Goal: Entertainment & Leisure: Consume media (video, audio)

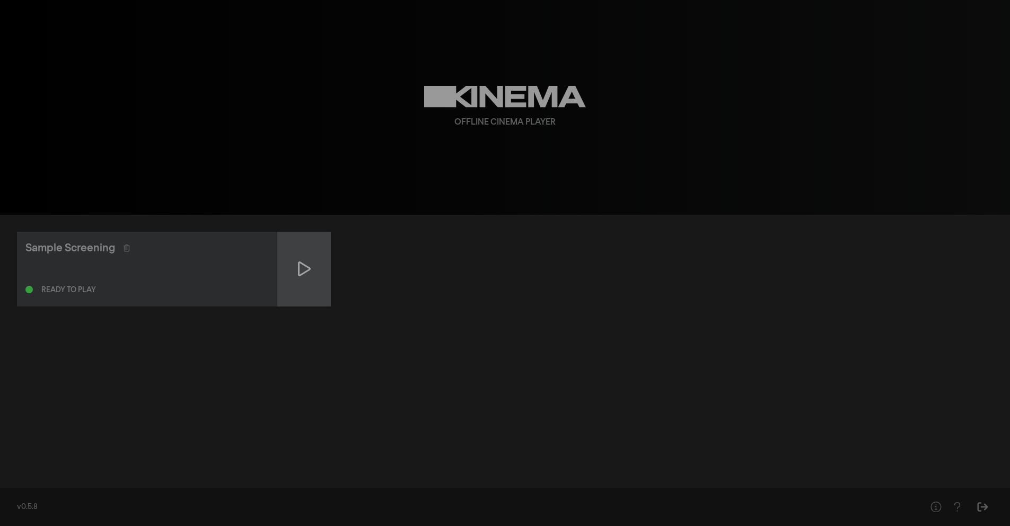
click at [304, 261] on icon at bounding box center [304, 268] width 13 height 17
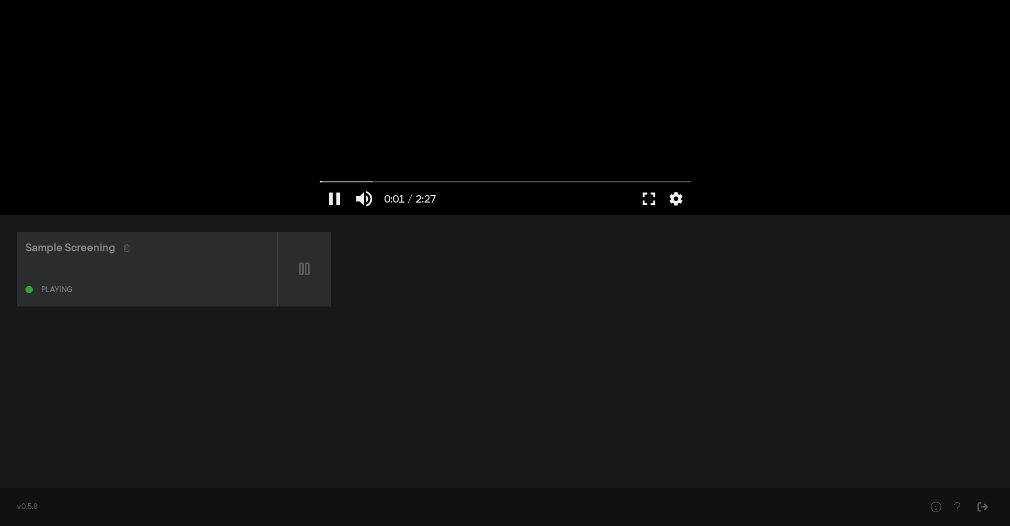
click at [628, 202] on button "fullscreen" at bounding box center [649, 199] width 30 height 32
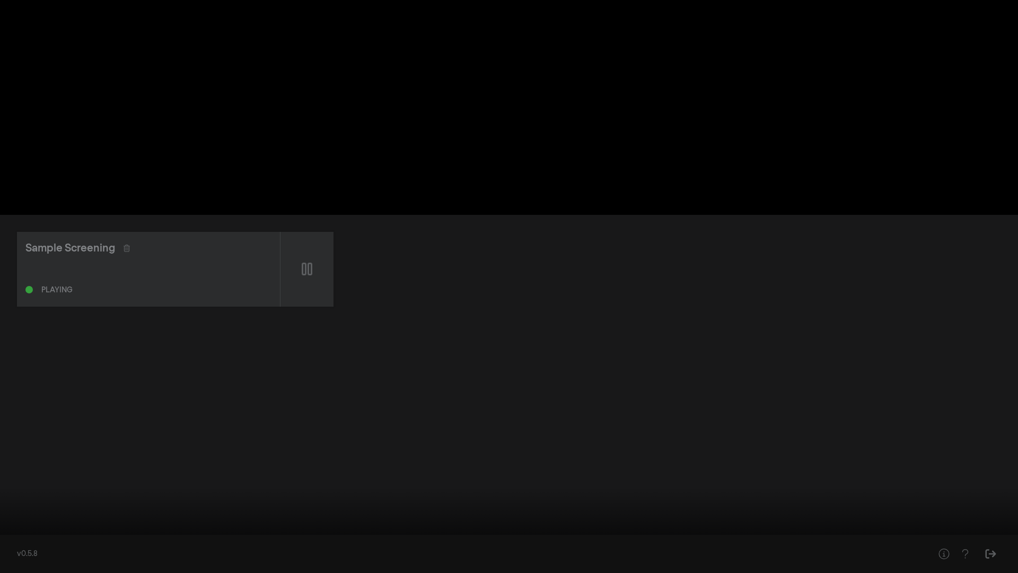
click at [16, 426] on button "pause" at bounding box center [20, 557] width 30 height 32
drag, startPoint x: 21, startPoint y: 541, endPoint x: 0, endPoint y: 541, distance: 21.2
click at [5, 426] on input "Seek" at bounding box center [508, 539] width 1007 height 6
drag, startPoint x: 106, startPoint y: 542, endPoint x: 458, endPoint y: 541, distance: 352.1
click at [459, 426] on input "Seek" at bounding box center [508, 539] width 1007 height 6
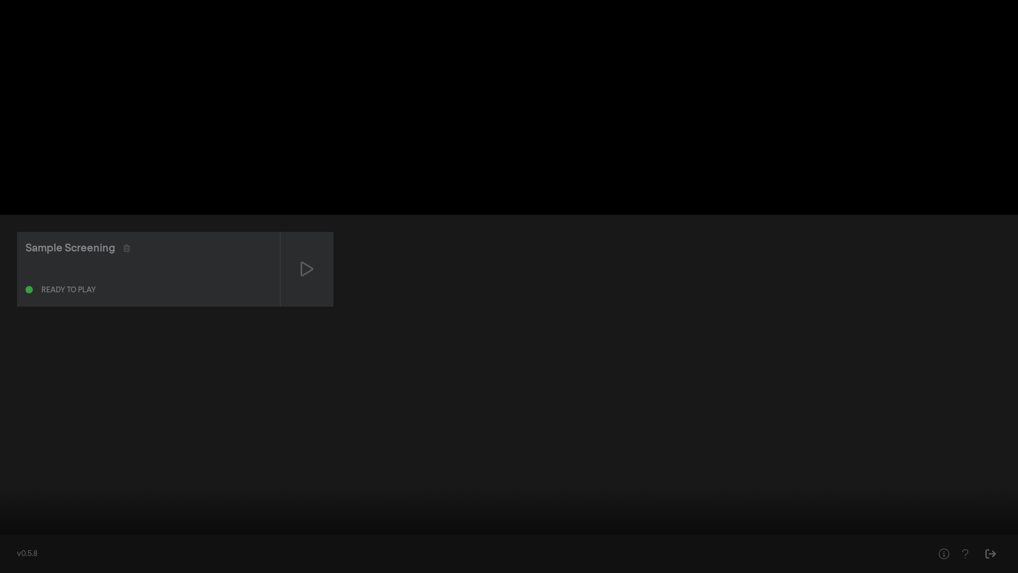
click at [16, 426] on button "play_arrow" at bounding box center [20, 557] width 30 height 32
drag, startPoint x: 438, startPoint y: 540, endPoint x: 208, endPoint y: 532, distance: 229.7
click at [208, 426] on input "Seek" at bounding box center [508, 540] width 1007 height 6
drag, startPoint x: 199, startPoint y: 541, endPoint x: 124, endPoint y: 540, distance: 75.8
click at [124, 426] on input "Seek" at bounding box center [508, 539] width 1007 height 6
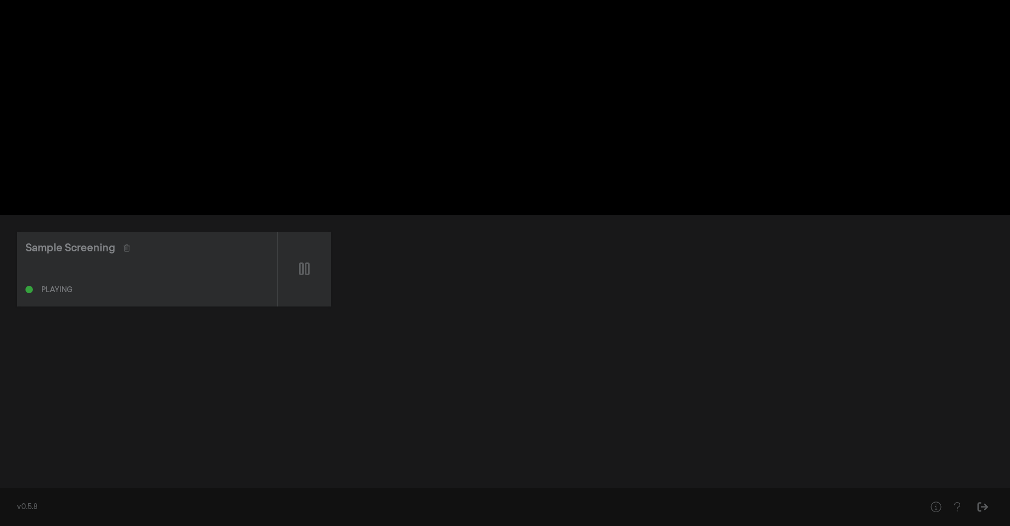
type input "27.640115"
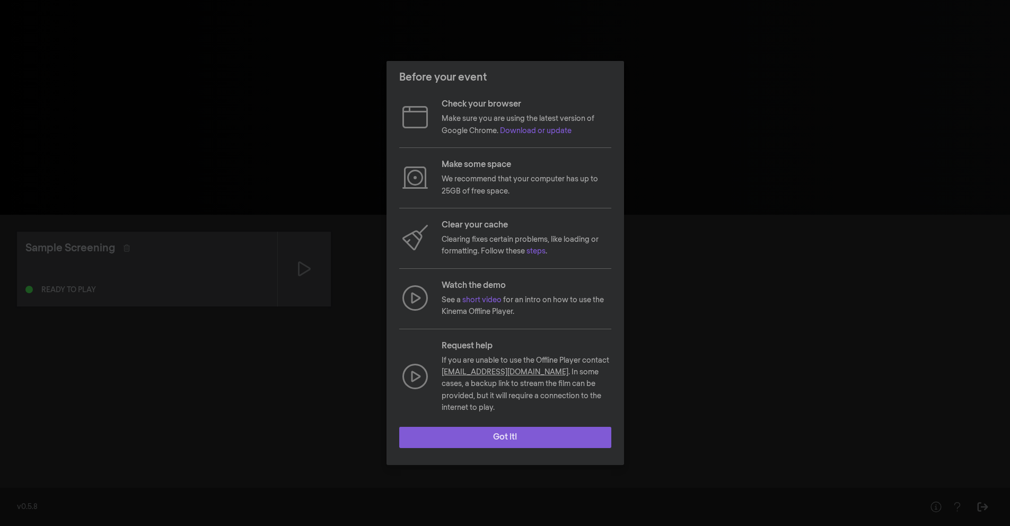
click at [498, 434] on button "Got it!" at bounding box center [505, 437] width 212 height 21
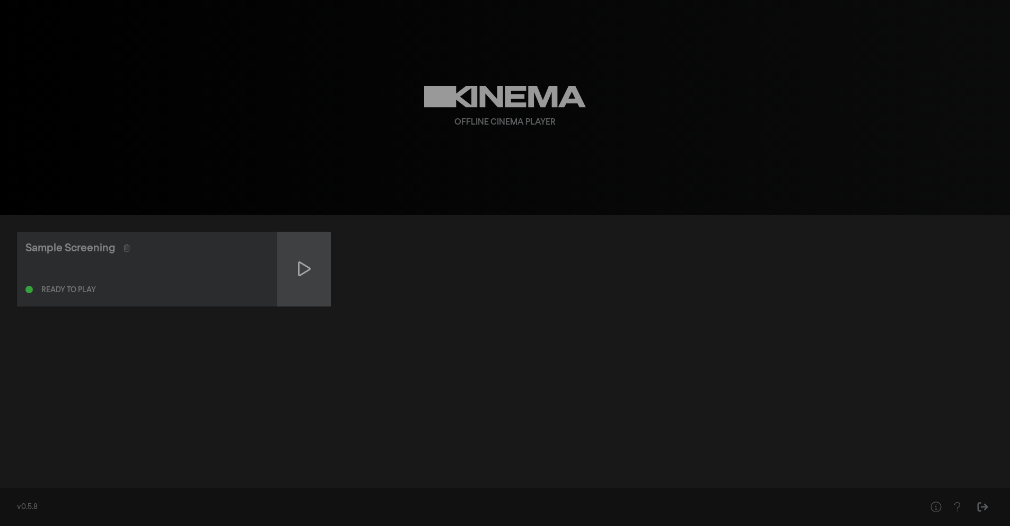
click at [304, 273] on icon at bounding box center [304, 268] width 13 height 15
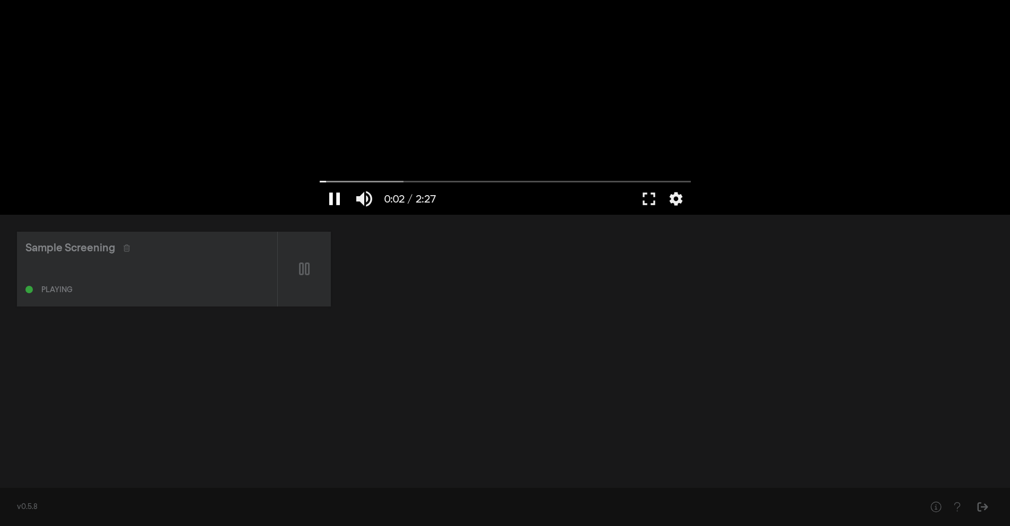
click at [335, 198] on button "pause" at bounding box center [335, 199] width 30 height 32
type input "2.598935"
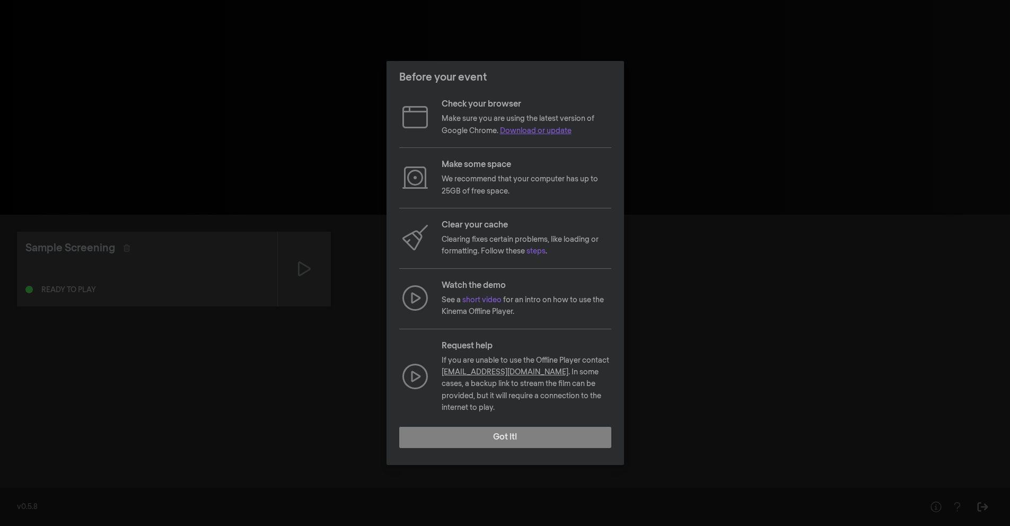
click at [539, 135] on link "Download or update" at bounding box center [536, 130] width 72 height 7
click at [536, 255] on link "steps" at bounding box center [535, 251] width 19 height 7
click at [452, 433] on button "Got it!" at bounding box center [505, 437] width 212 height 21
click at [548, 435] on button "Got it!" at bounding box center [505, 437] width 212 height 21
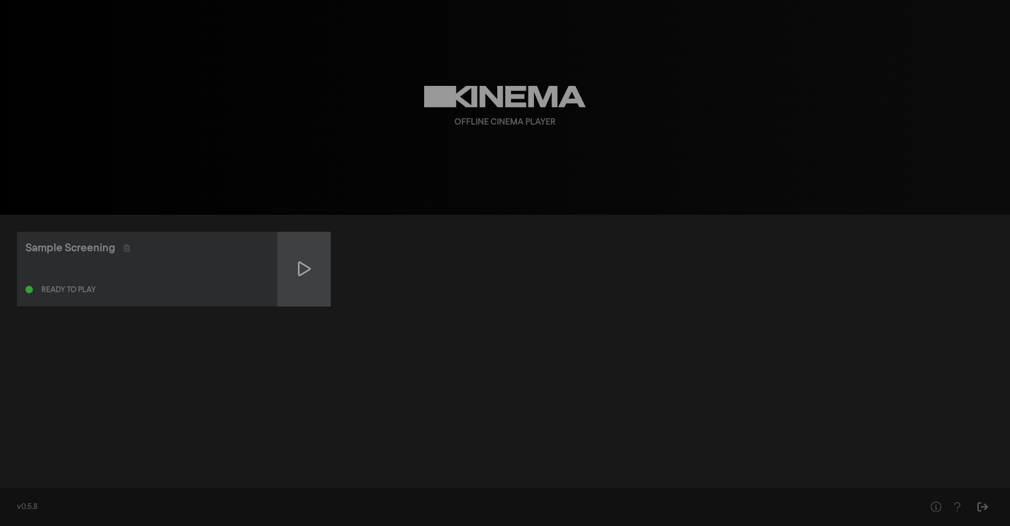
click at [324, 260] on div at bounding box center [304, 269] width 53 height 75
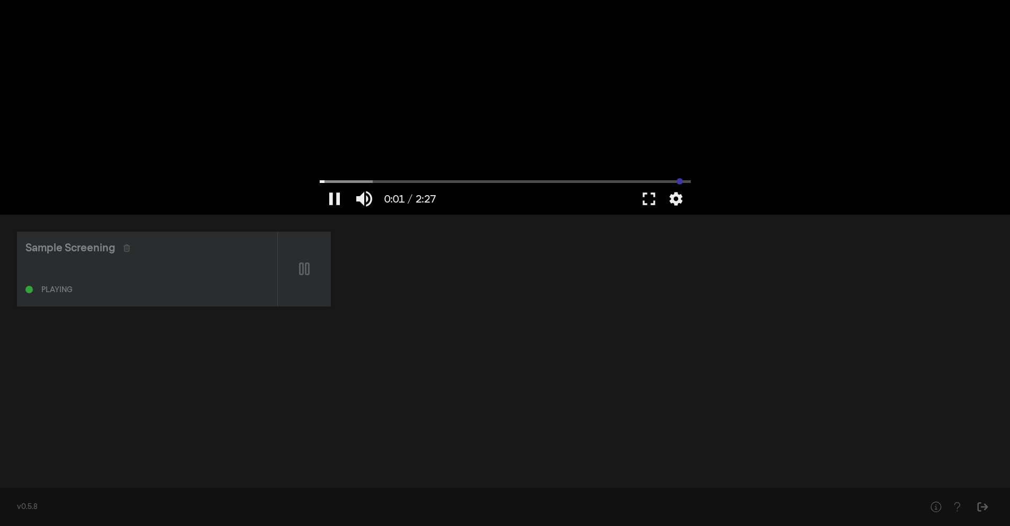
click at [680, 180] on input "Seek" at bounding box center [505, 181] width 371 height 6
drag, startPoint x: 680, startPoint y: 180, endPoint x: 434, endPoint y: 200, distance: 246.9
click at [434, 185] on input "Seek" at bounding box center [505, 181] width 371 height 6
type input "46.326548"
click at [222, 503] on div "v0.5.8" at bounding box center [460, 507] width 887 height 11
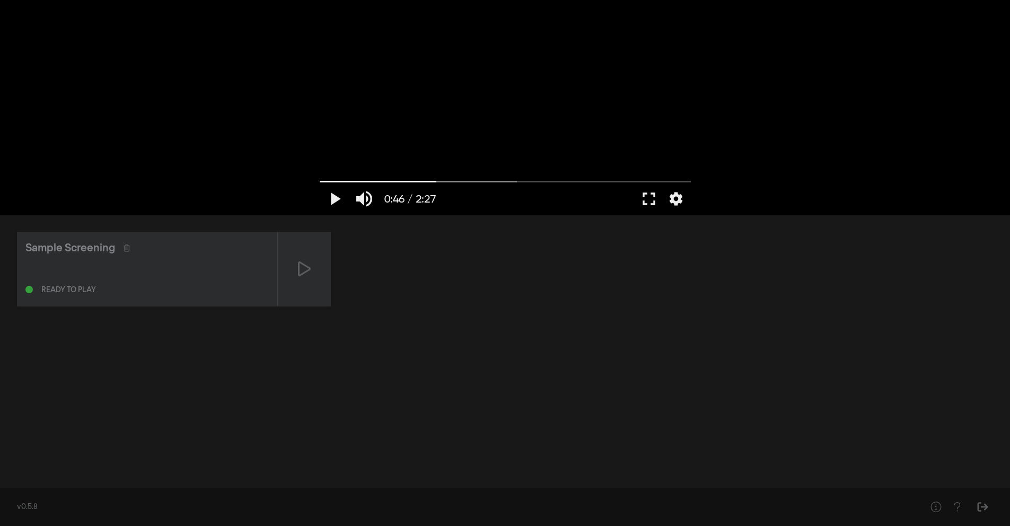
click at [28, 507] on div "v0.5.8" at bounding box center [460, 507] width 887 height 11
click at [783, 525] on div "v0.5.8" at bounding box center [505, 507] width 1010 height 38
click at [1010, 504] on html "play_arrow 0:46 / 2:27 volume_up fullscreen settings closed_caption Captions Of…" at bounding box center [505, 263] width 1010 height 526
click at [126, 298] on div "Sample Screening Ready to play" at bounding box center [147, 269] width 260 height 75
click at [73, 288] on div "Ready to play" at bounding box center [68, 289] width 55 height 7
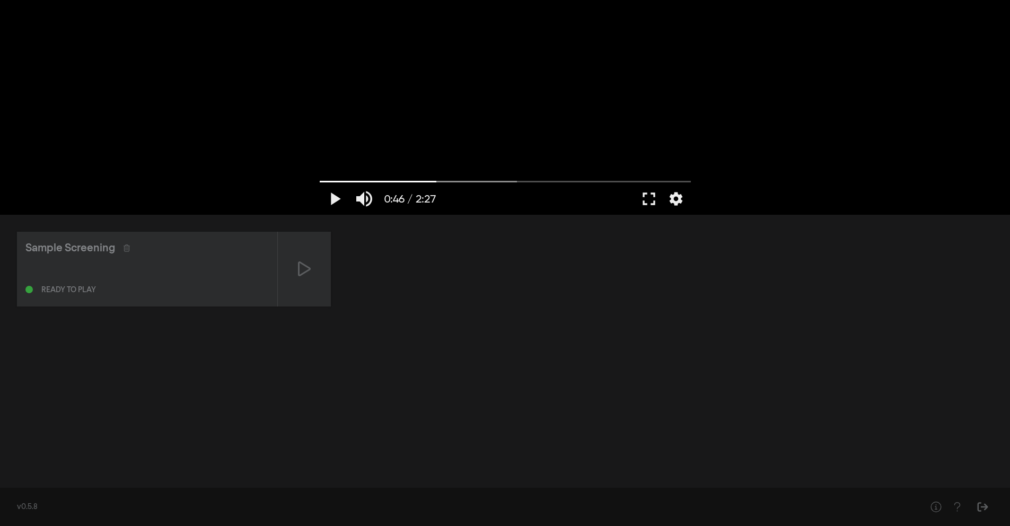
click at [27, 289] on div at bounding box center [28, 289] width 7 height 7
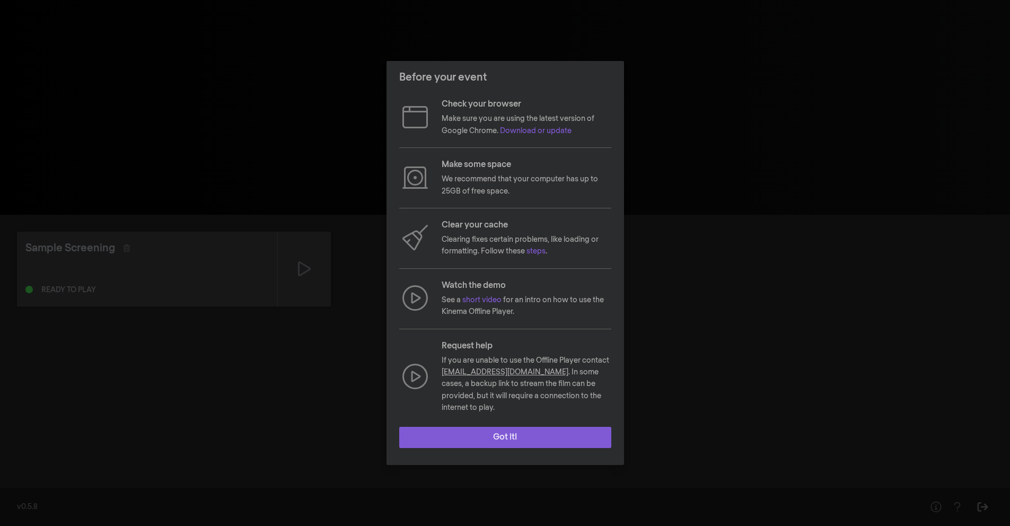
click at [473, 430] on button "Got it!" at bounding box center [505, 437] width 212 height 21
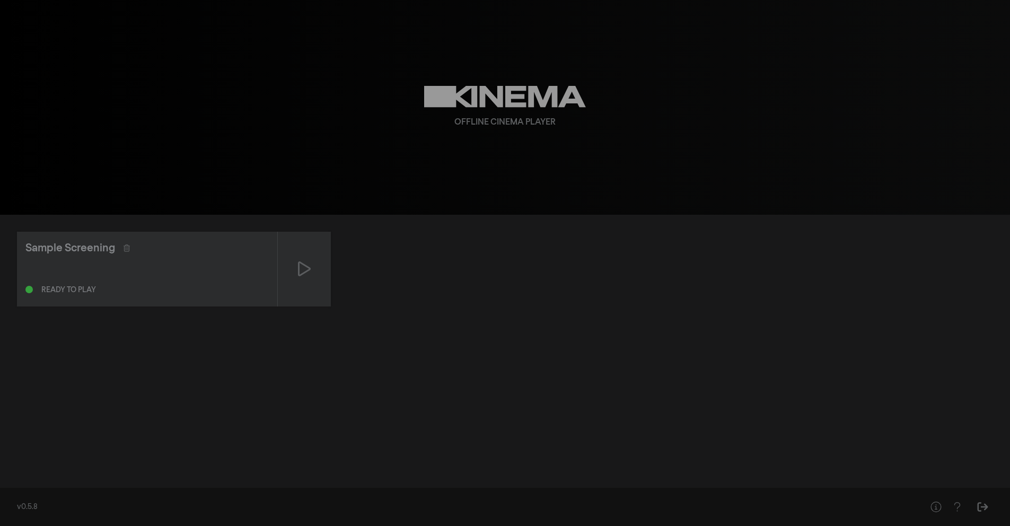
click at [482, 100] on icon at bounding box center [505, 97] width 162 height 22
click at [307, 266] on icon at bounding box center [304, 268] width 13 height 15
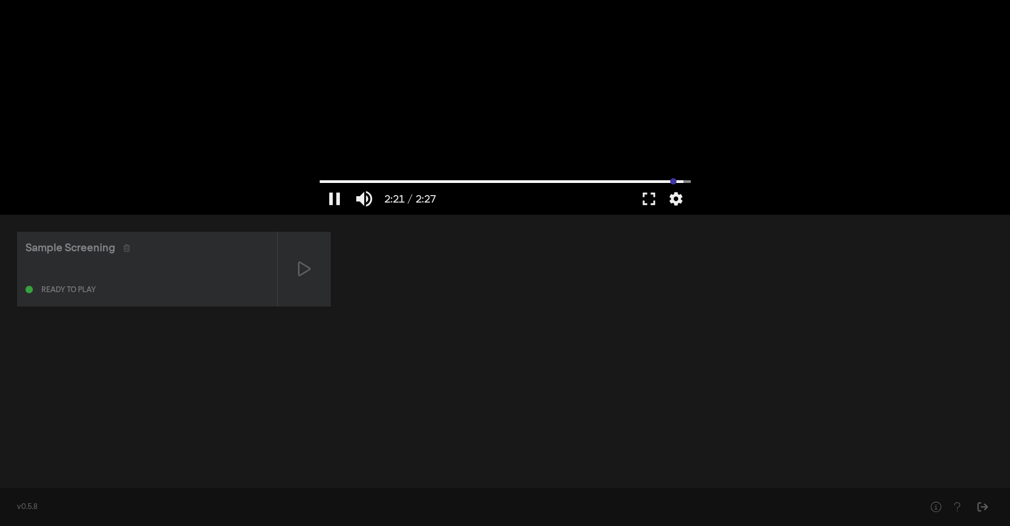
drag, startPoint x: 329, startPoint y: 181, endPoint x: 673, endPoint y: 184, distance: 344.1
click at [673, 184] on input "Seek" at bounding box center [505, 181] width 371 height 6
drag, startPoint x: 675, startPoint y: 181, endPoint x: 684, endPoint y: 181, distance: 9.5
click at [684, 181] on input "Seek" at bounding box center [505, 181] width 371 height 6
type input "147.146"
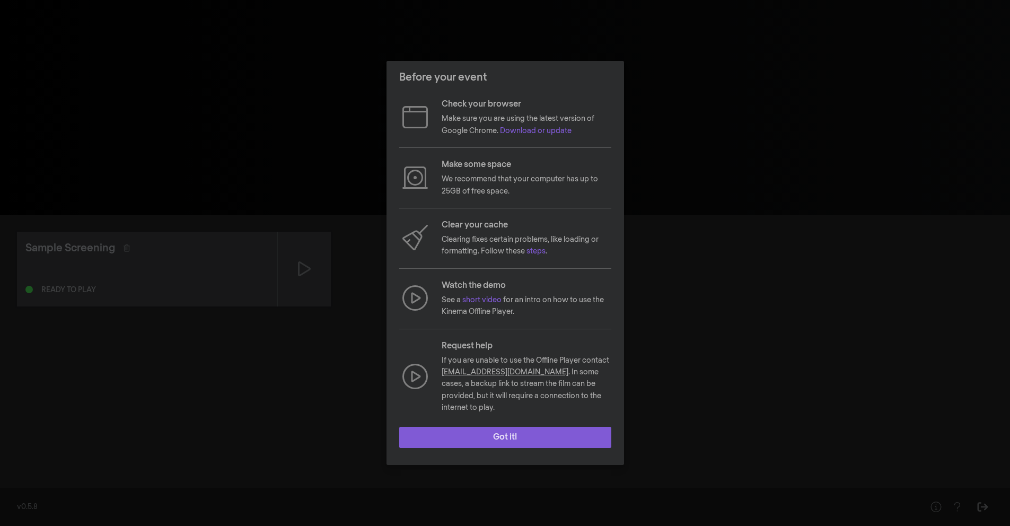
click at [516, 432] on button "Got it!" at bounding box center [505, 437] width 212 height 21
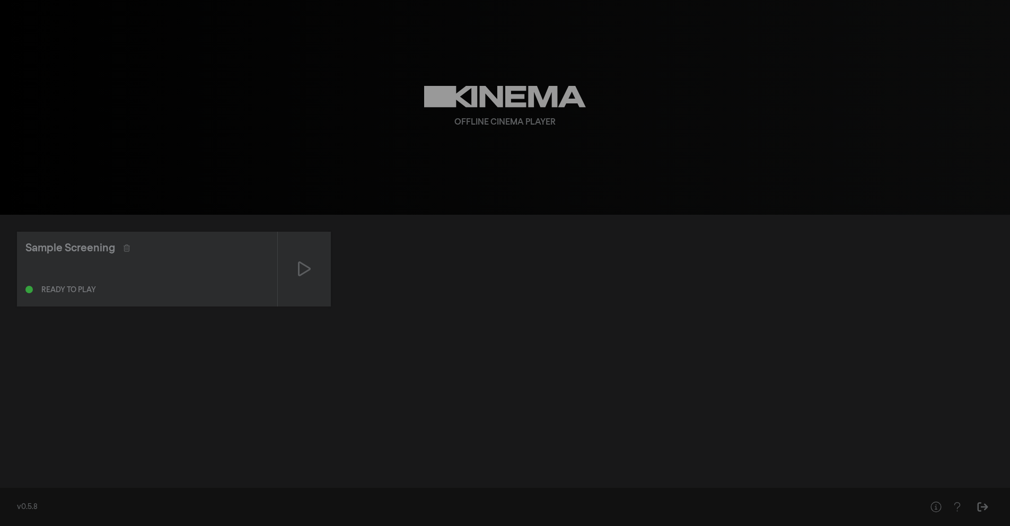
click at [491, 95] on icon at bounding box center [505, 97] width 162 height 22
click at [491, 105] on icon at bounding box center [505, 97] width 162 height 22
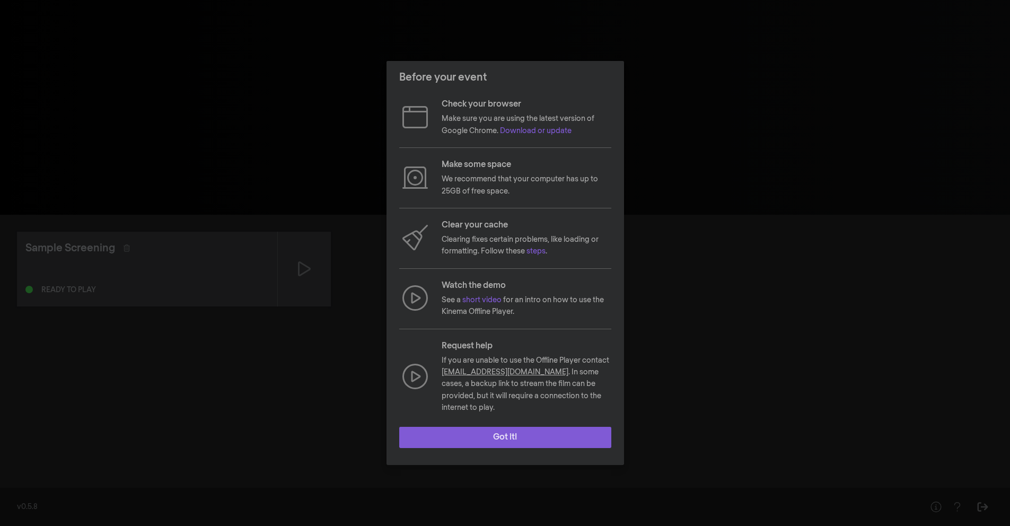
click at [530, 427] on button "Got it!" at bounding box center [505, 437] width 212 height 21
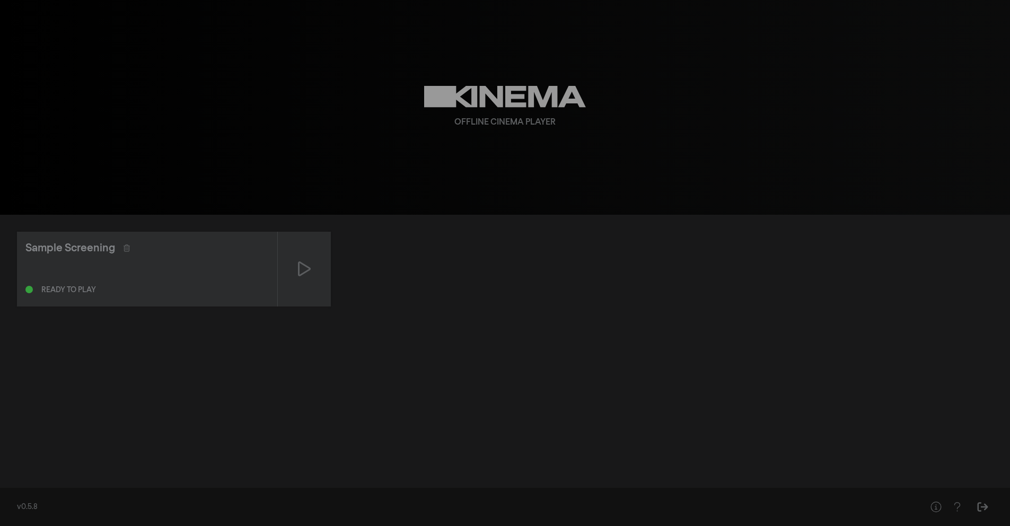
click at [382, 399] on div "Sample Screening Ready to play" at bounding box center [505, 348] width 1010 height 266
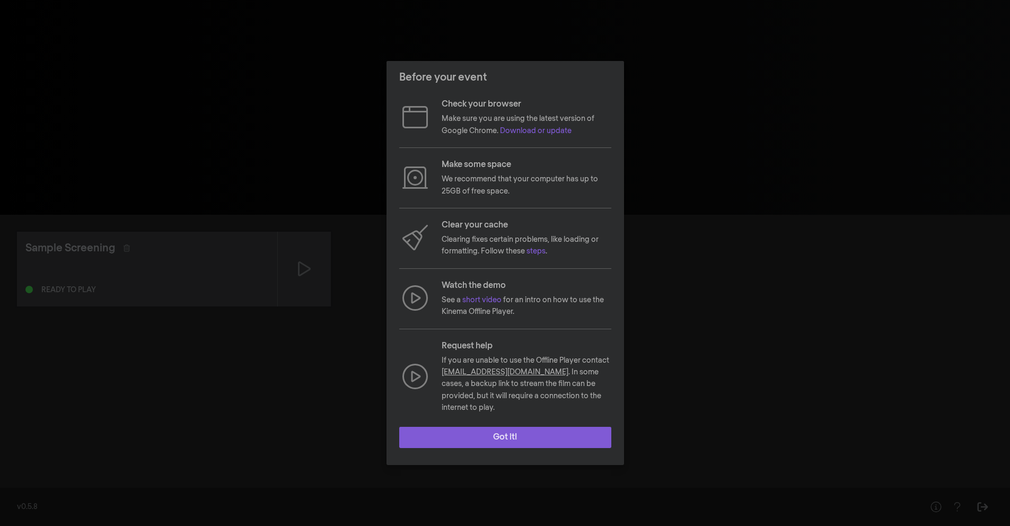
click at [510, 434] on button "Got it!" at bounding box center [505, 437] width 212 height 21
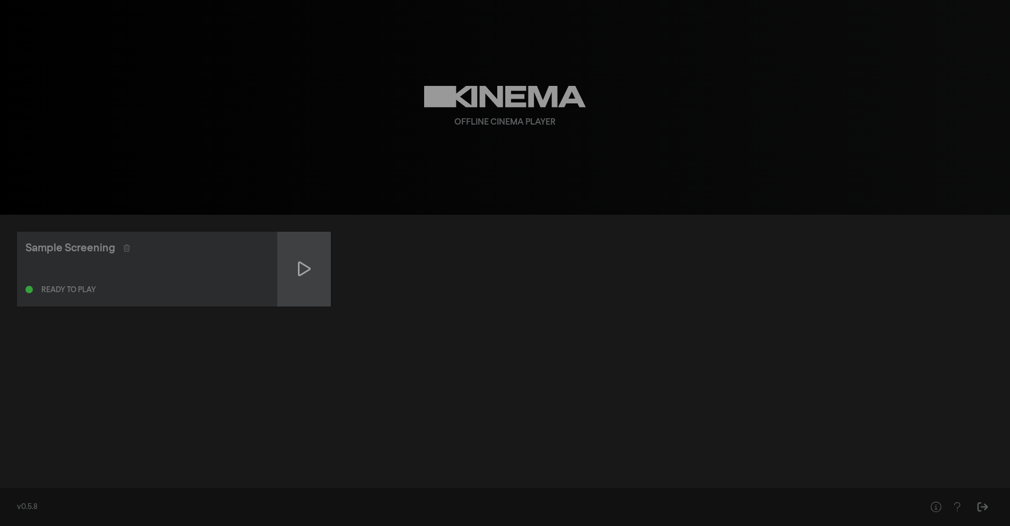
click at [322, 275] on div at bounding box center [304, 269] width 53 height 75
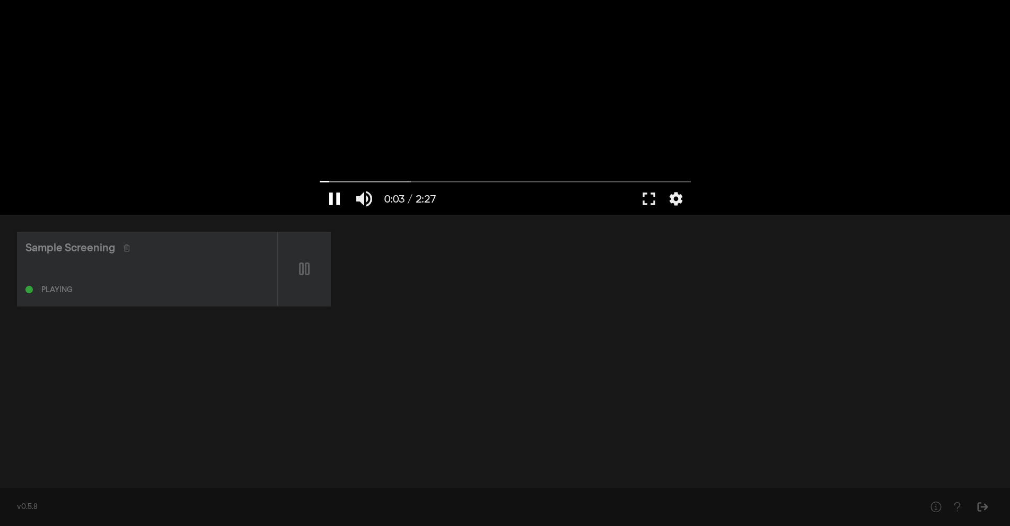
click at [331, 201] on button "pause" at bounding box center [335, 199] width 30 height 32
type input "3.780986"
click at [680, 200] on button "settings" at bounding box center [676, 199] width 24 height 32
click at [655, 249] on div "Sample Screening Ready to play" at bounding box center [505, 269] width 976 height 75
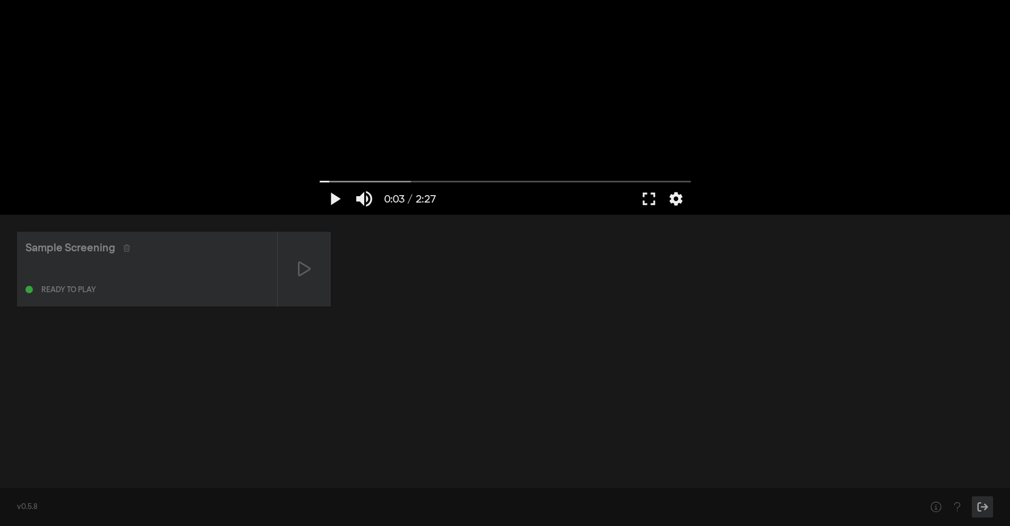
click at [976, 513] on button "Sign Out" at bounding box center [982, 506] width 21 height 21
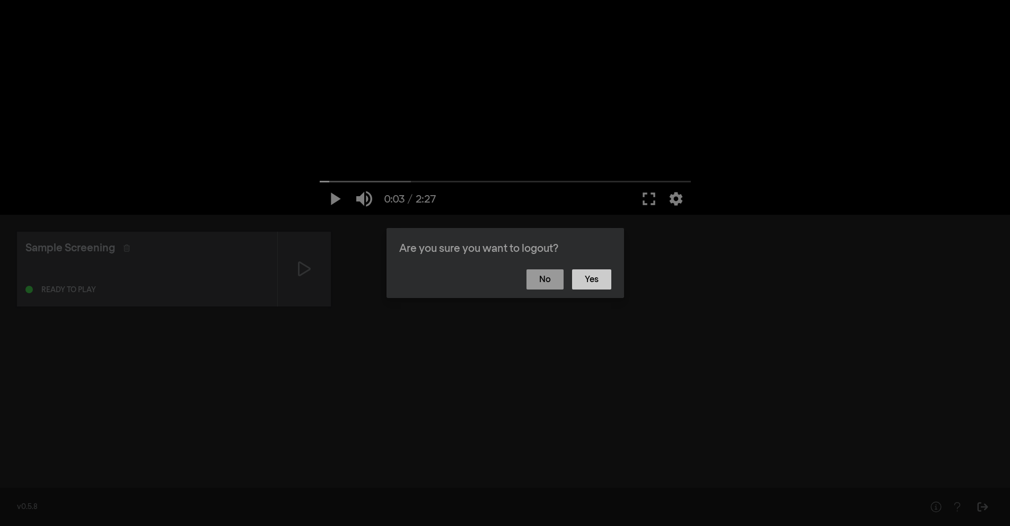
click at [591, 279] on button "Yes" at bounding box center [591, 279] width 39 height 20
